Goal: Task Accomplishment & Management: Manage account settings

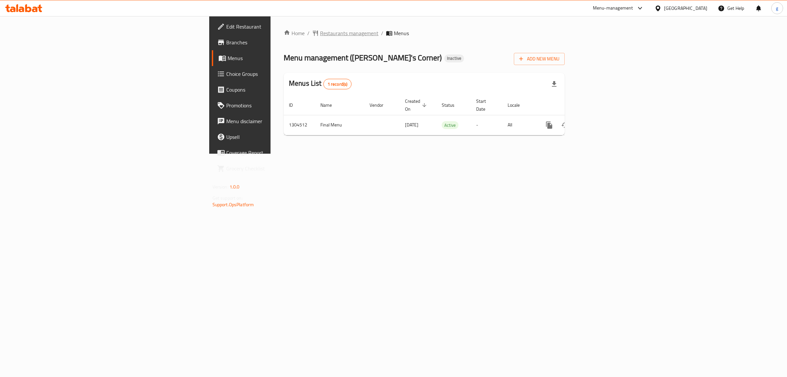
click at [320, 33] on span "Restaurants management" at bounding box center [349, 33] width 58 height 8
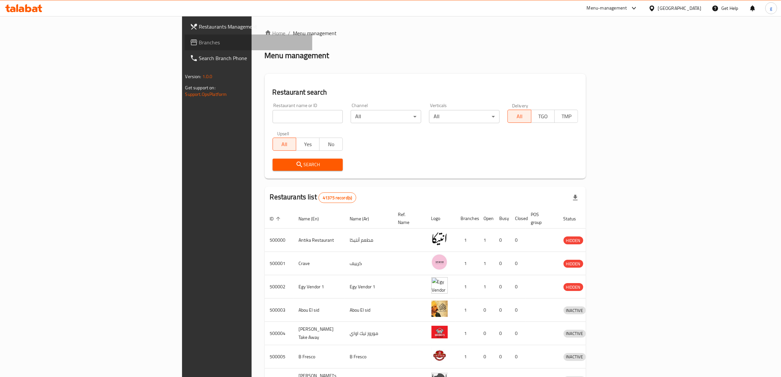
click at [199, 43] on span "Branches" at bounding box center [253, 42] width 108 height 8
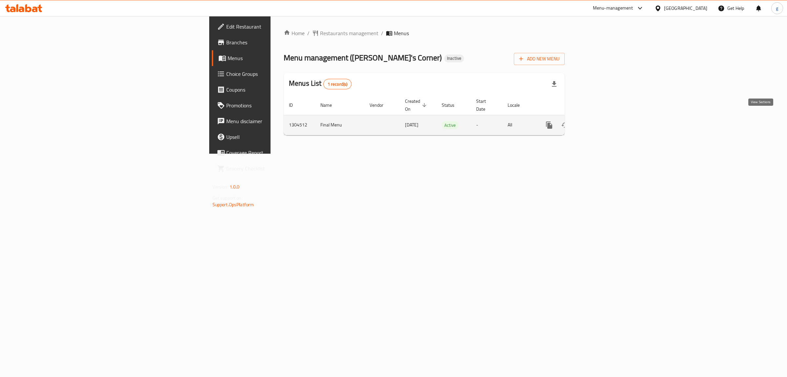
click at [600, 122] on icon "enhanced table" at bounding box center [597, 125] width 6 height 6
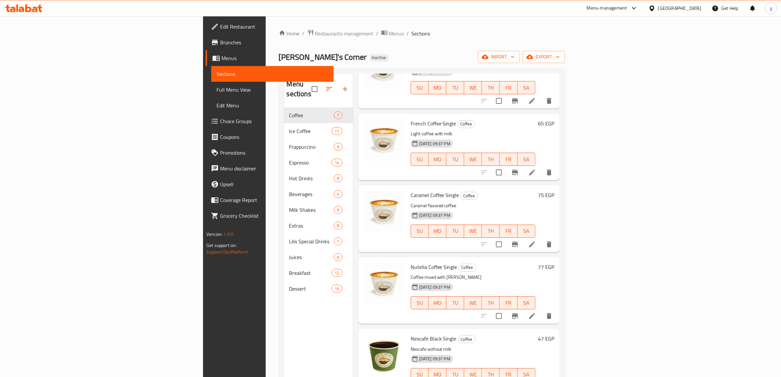
scroll to position [141, 0]
